Goal: Task Accomplishment & Management: Use online tool/utility

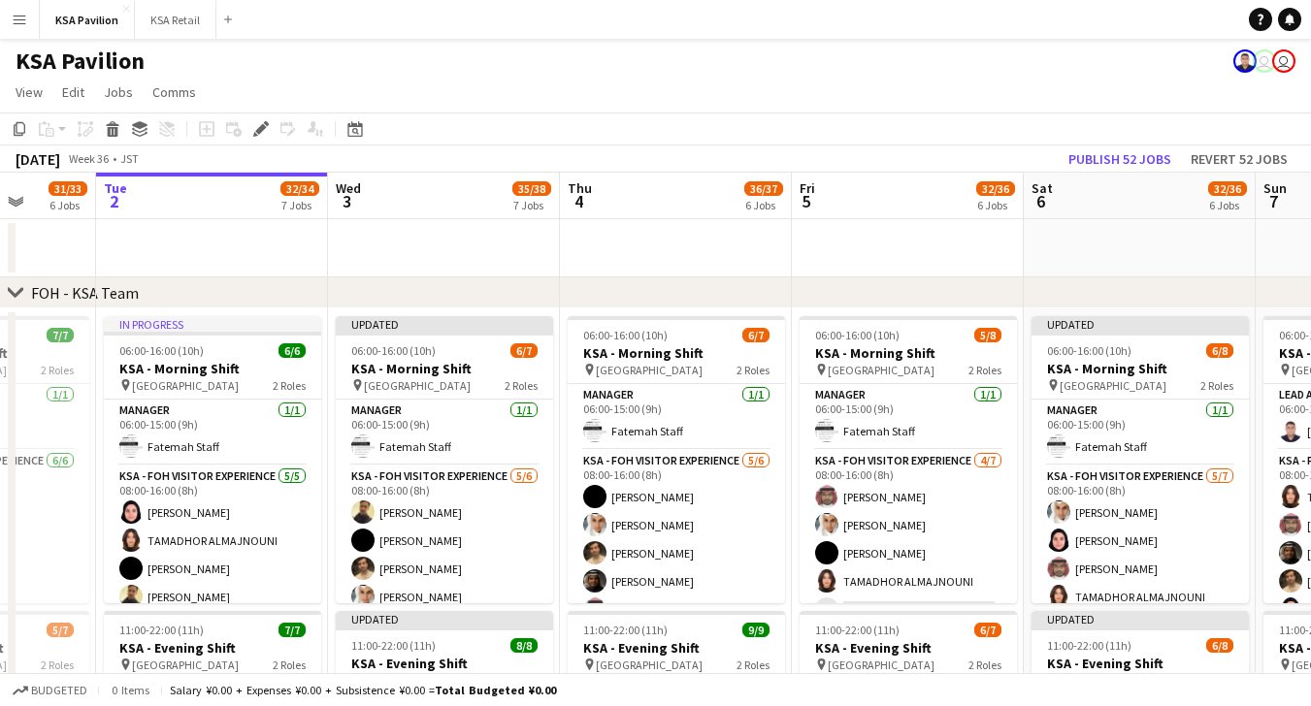
click at [587, 84] on app-page-menu "View Day view expanded Day view collapsed Month view Date picker Jump to [DATE]…" at bounding box center [655, 94] width 1311 height 37
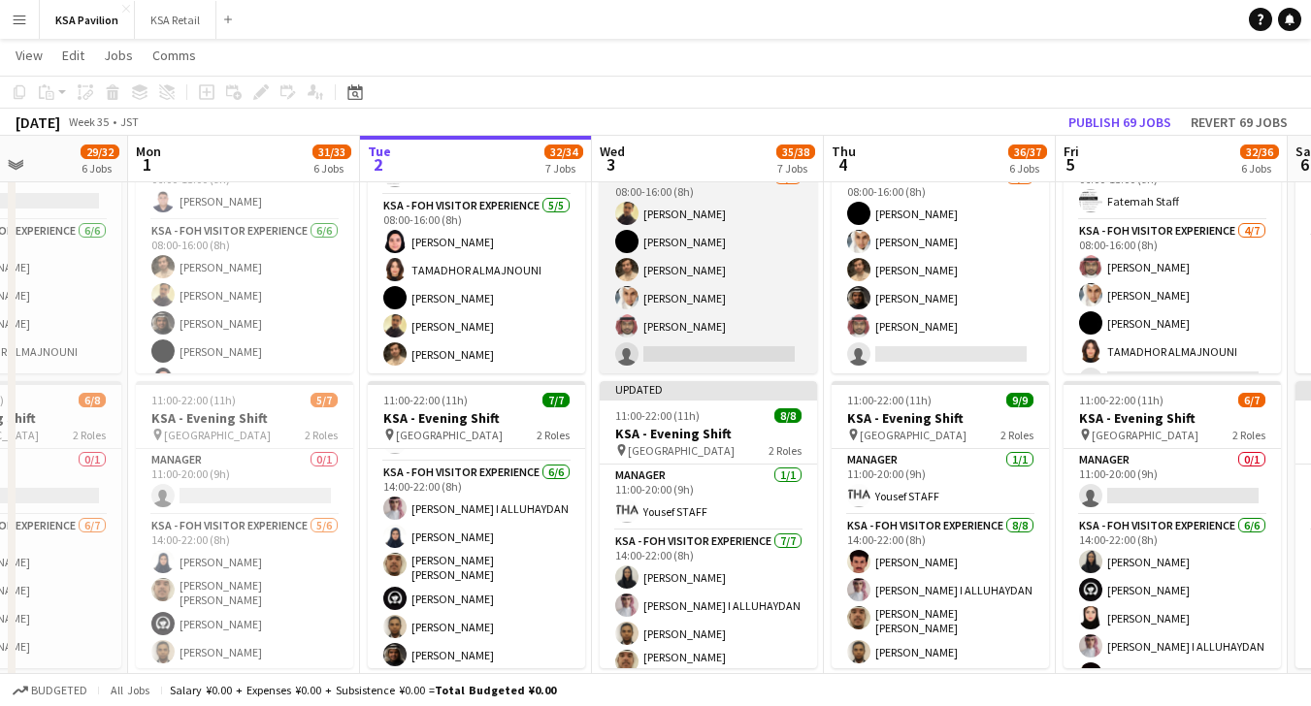
scroll to position [69, 0]
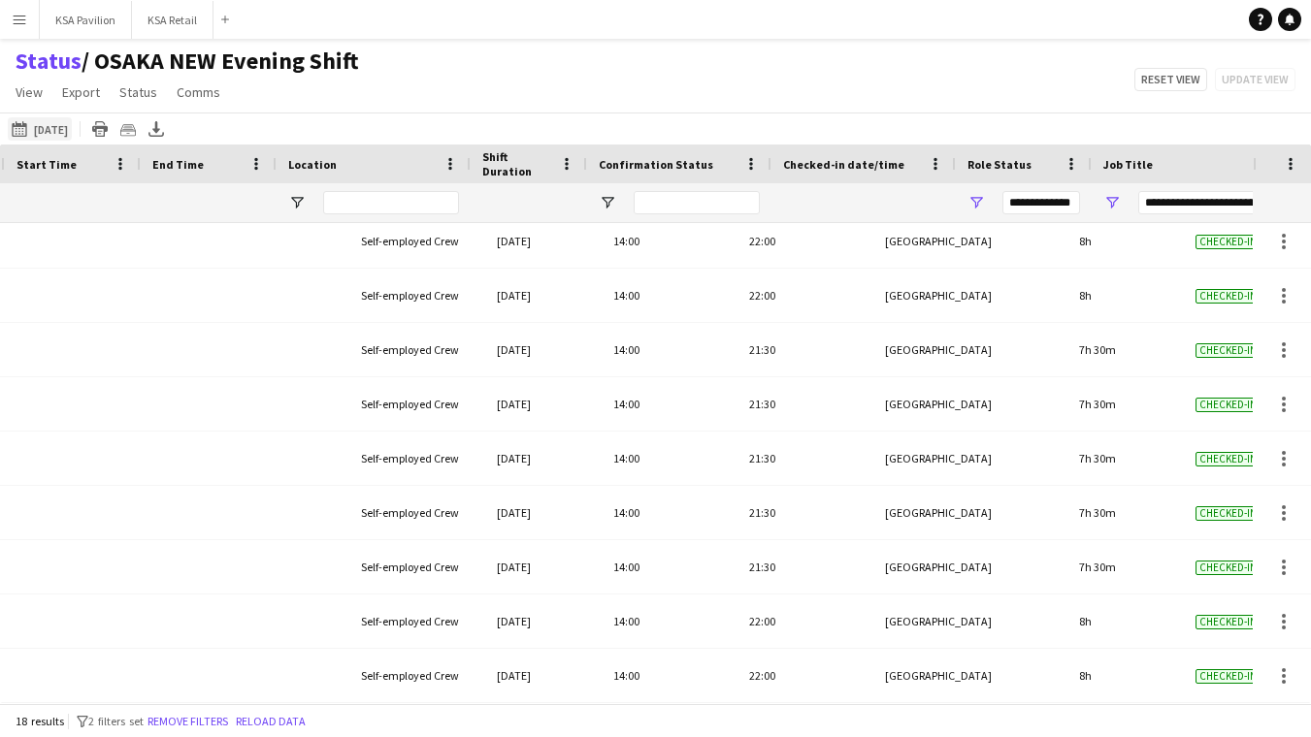
scroll to position [0, 597]
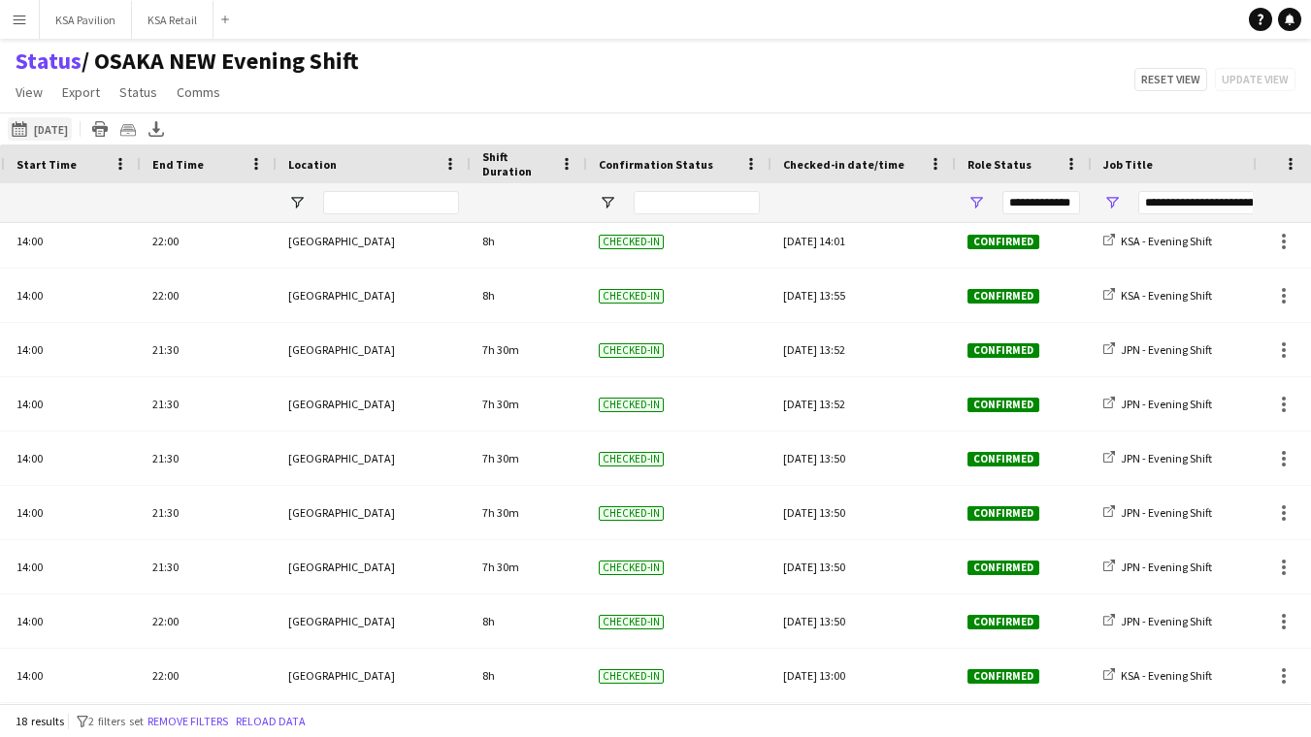
click at [72, 131] on button "28-08-2025 to 03-09-2025 Tomorrow" at bounding box center [40, 128] width 64 height 23
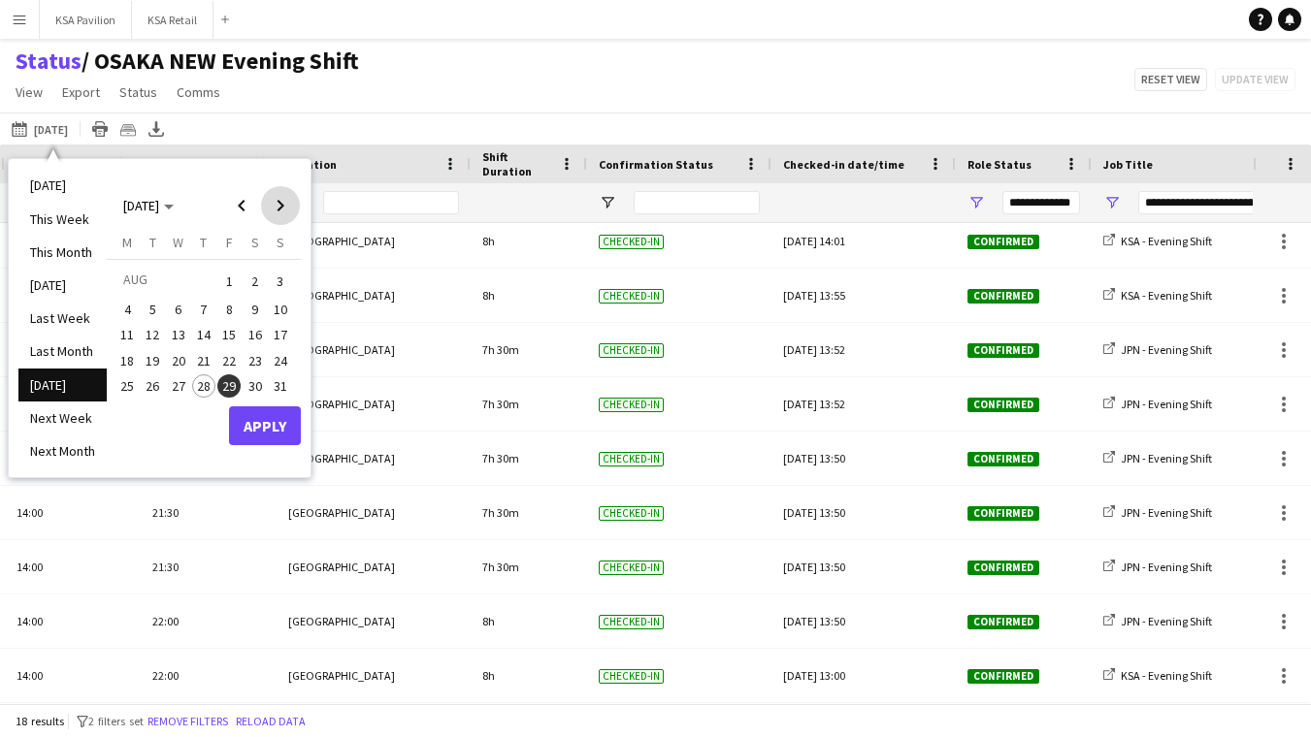
click at [277, 212] on span "Next month" at bounding box center [280, 205] width 39 height 39
click at [157, 302] on span "2" at bounding box center [153, 304] width 23 height 23
click at [258, 444] on button "Apply" at bounding box center [265, 446] width 72 height 39
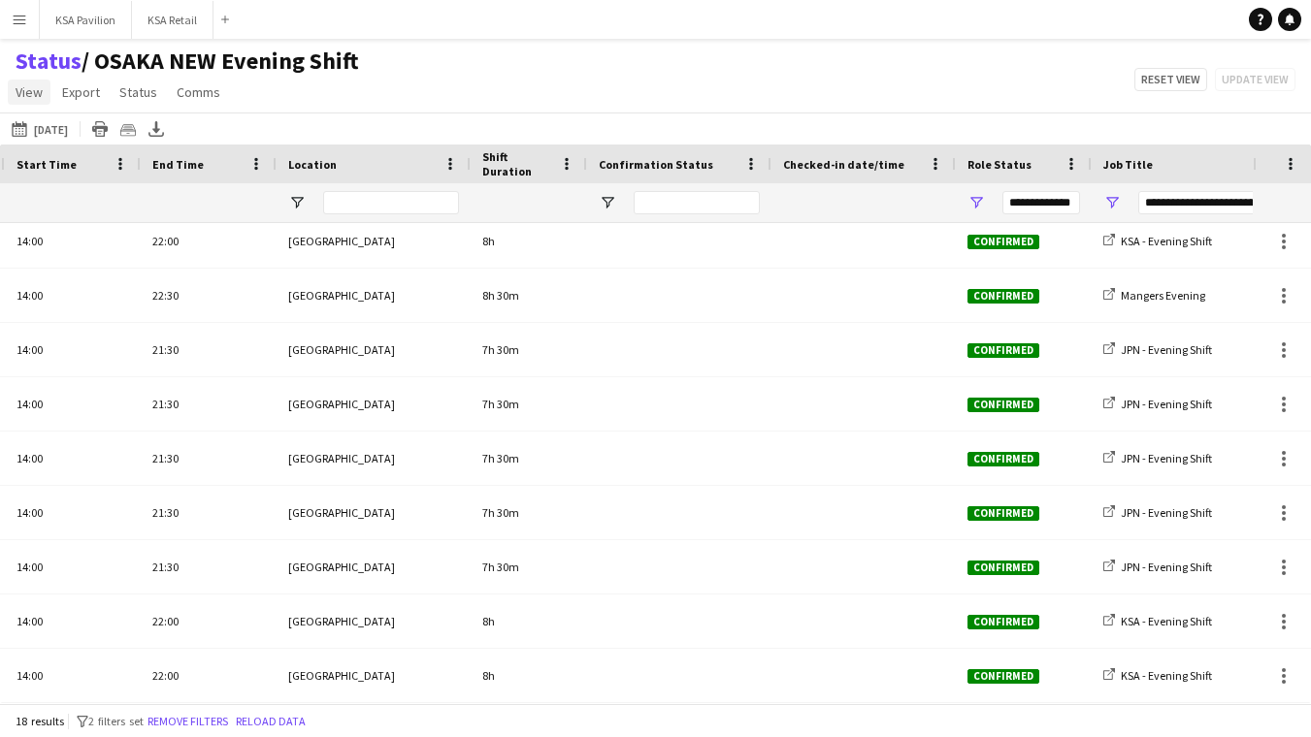
click at [26, 99] on span "View" at bounding box center [29, 91] width 27 height 17
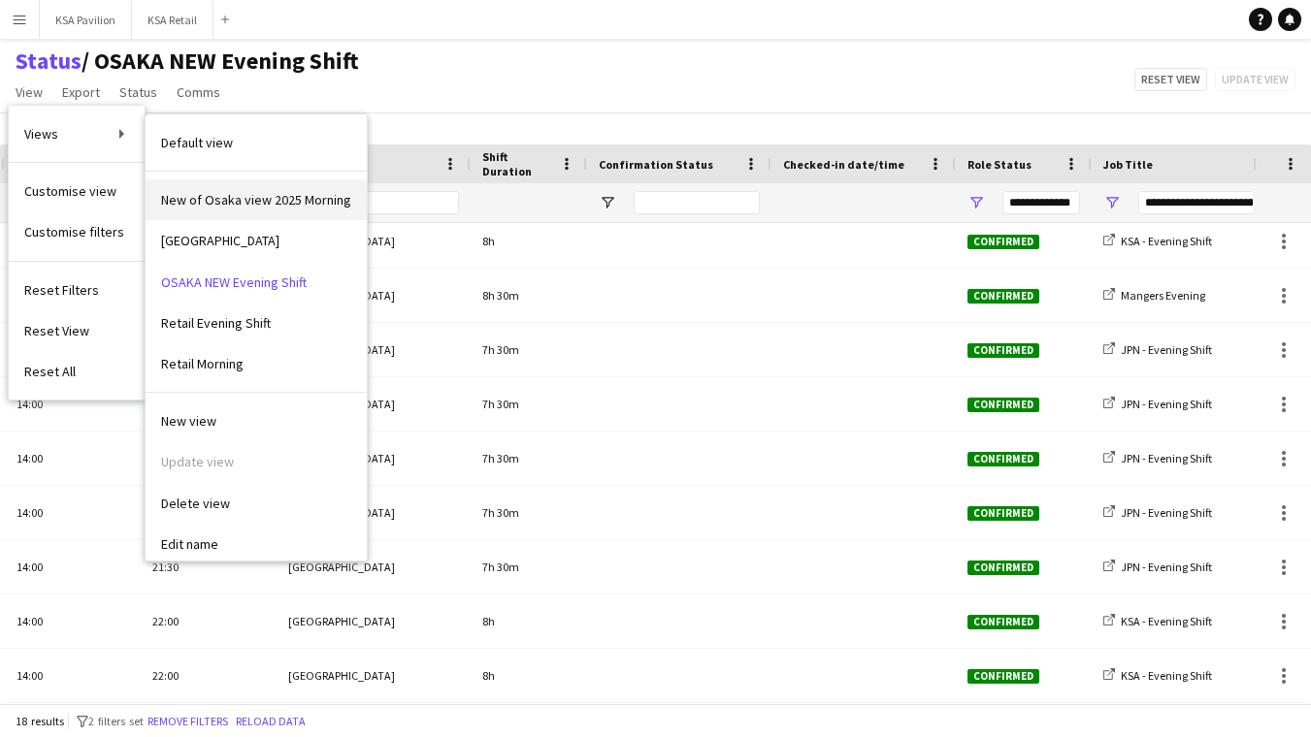
click at [196, 192] on span "New of Osaka view 2025 Morning" at bounding box center [256, 199] width 190 height 17
type input "**********"
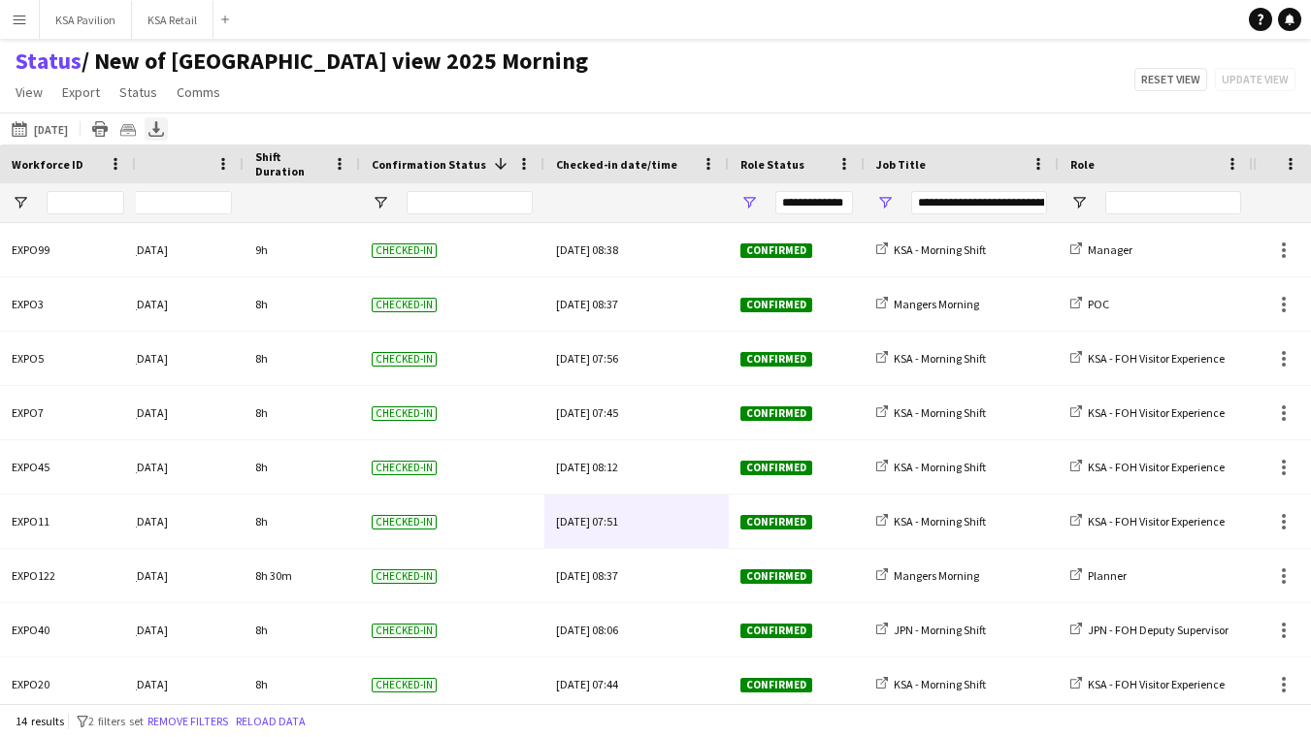
click at [160, 131] on icon at bounding box center [156, 127] width 8 height 12
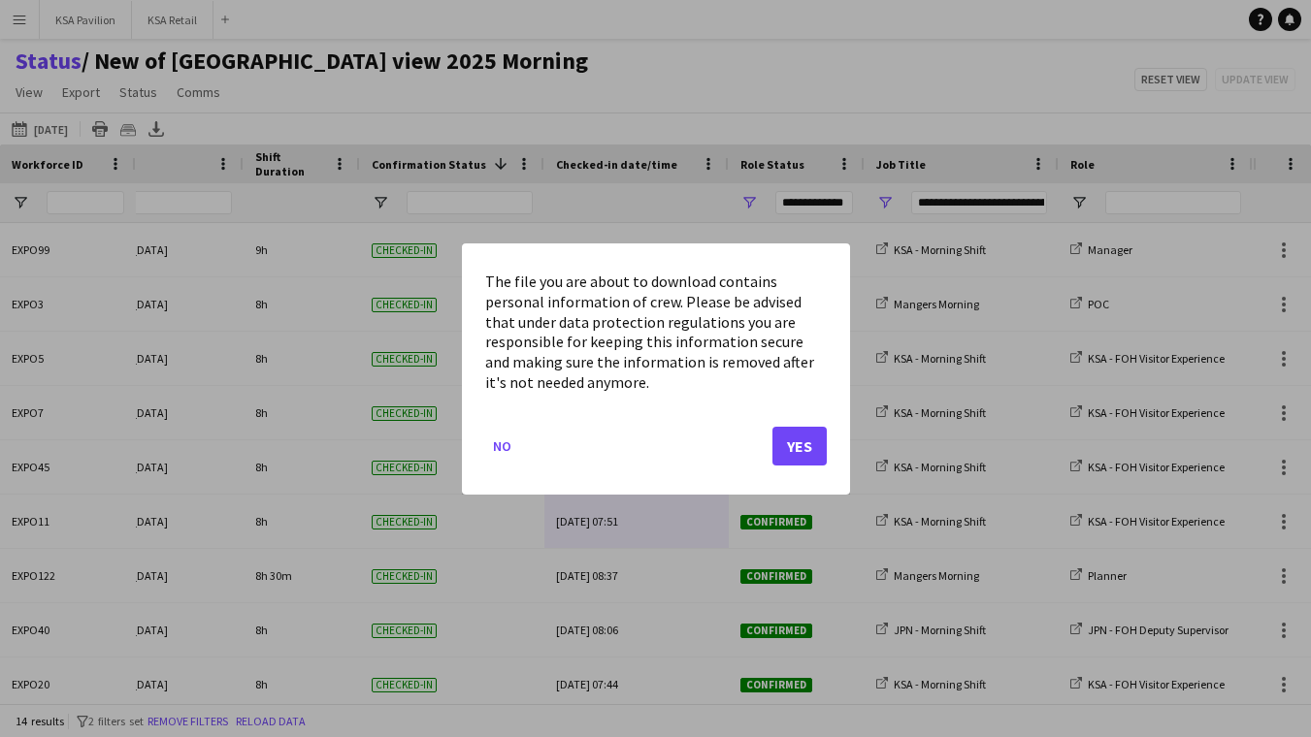
click at [796, 448] on button "Yes" at bounding box center [799, 445] width 54 height 39
